Goal: Task Accomplishment & Management: Manage account settings

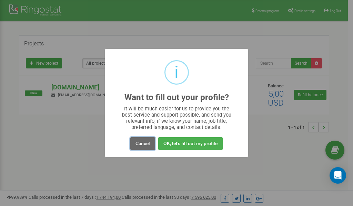
click at [141, 143] on button "Cancel" at bounding box center [142, 144] width 25 height 13
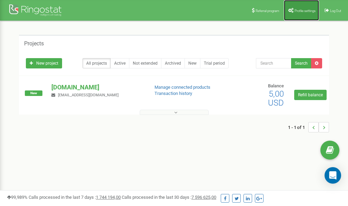
click at [305, 10] on span "Profile settings" at bounding box center [304, 11] width 21 height 4
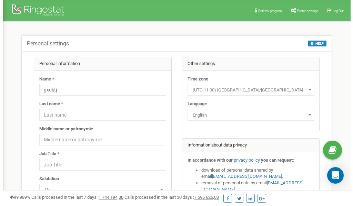
scroll to position [34, 0]
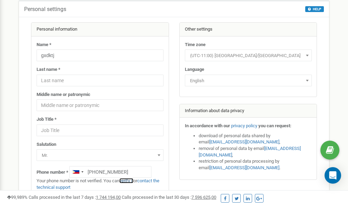
click at [128, 181] on link "verify it" at bounding box center [126, 181] width 14 height 5
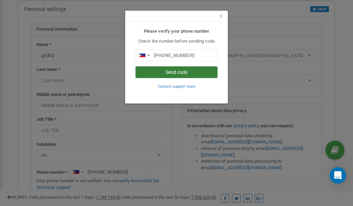
click at [174, 72] on button "Send code" at bounding box center [176, 73] width 82 height 12
